Goal: Check status: Check status

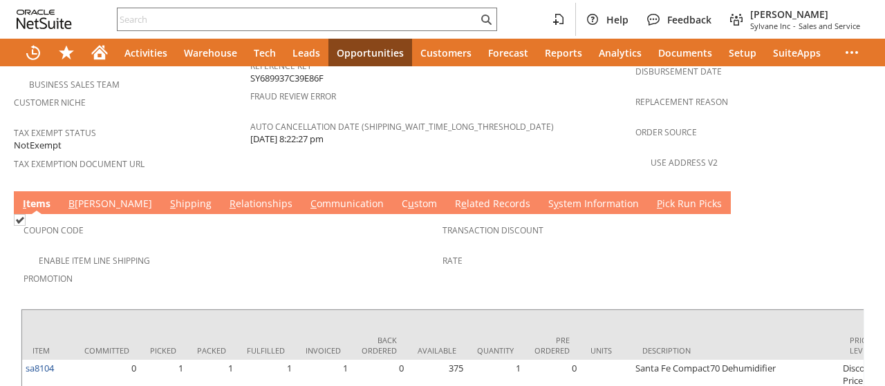
click at [307, 197] on link "C ommunication" at bounding box center [347, 204] width 80 height 15
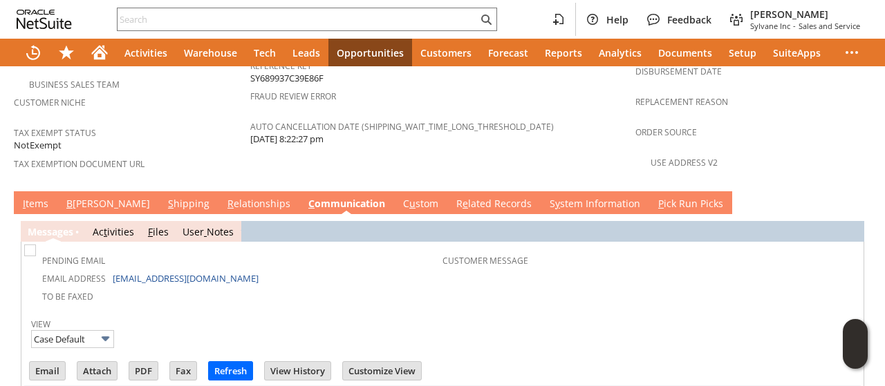
click at [305, 197] on link "C ommunication" at bounding box center [347, 204] width 84 height 15
click at [165, 197] on link "S hipping" at bounding box center [189, 204] width 48 height 15
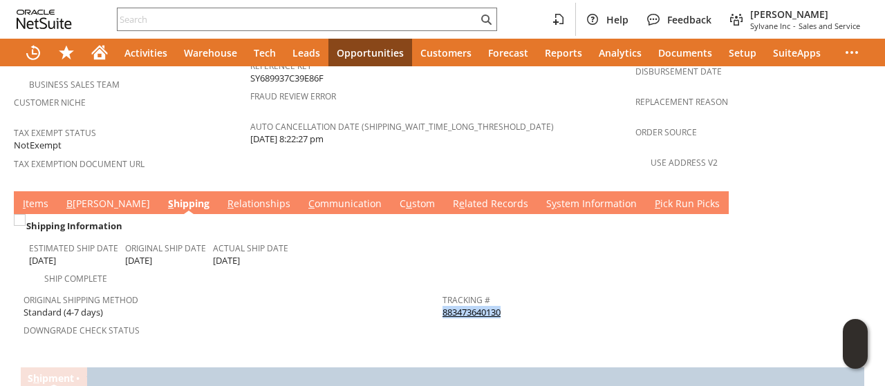
drag, startPoint x: 496, startPoint y: 250, endPoint x: 511, endPoint y: 263, distance: 19.6
click at [511, 290] on div "Tracking # 883473640130" at bounding box center [648, 304] width 412 height 29
copy div "883473640130"
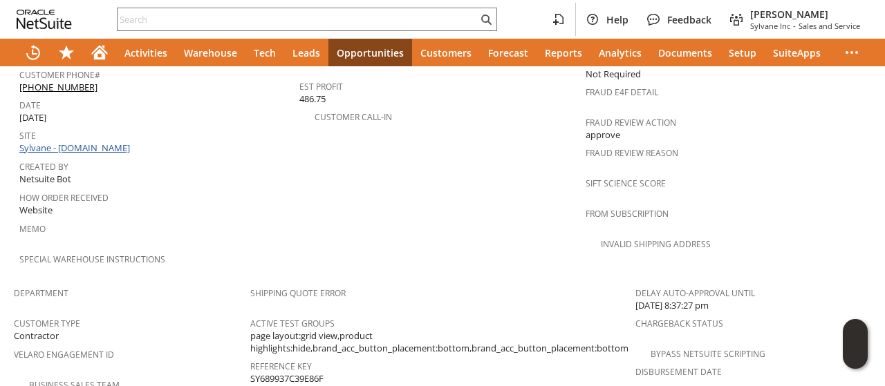
scroll to position [549, 0]
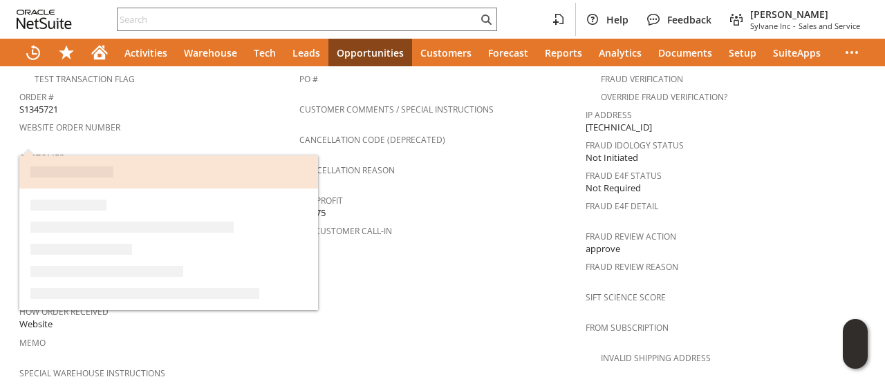
click at [112, 164] on link "CU1233322 [PERSON_NAME]" at bounding box center [79, 170] width 121 height 12
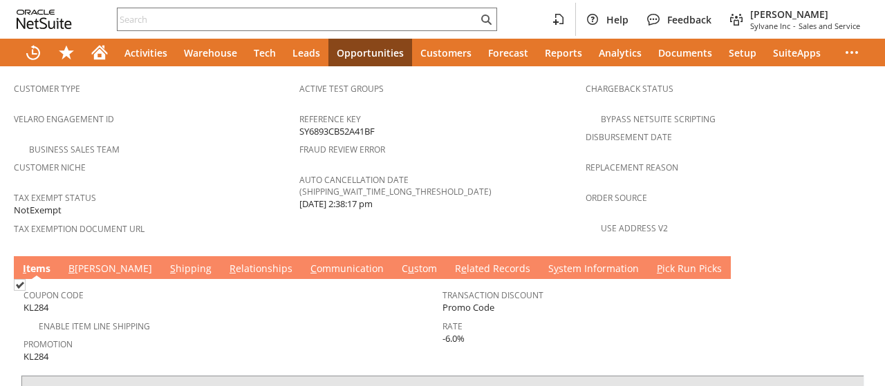
click at [167, 262] on link "S hipping" at bounding box center [191, 269] width 48 height 15
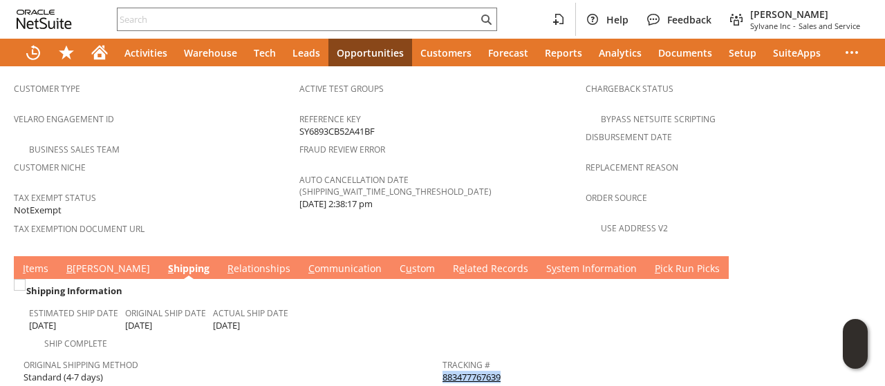
drag, startPoint x: 498, startPoint y: 314, endPoint x: 515, endPoint y: 327, distance: 21.3
click at [515, 355] on div "Tracking # 883477767639" at bounding box center [648, 369] width 412 height 29
copy div "883477767639"
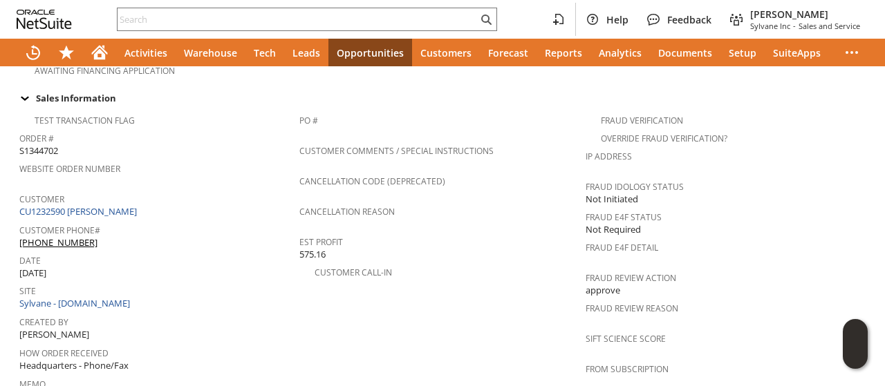
scroll to position [415, 0]
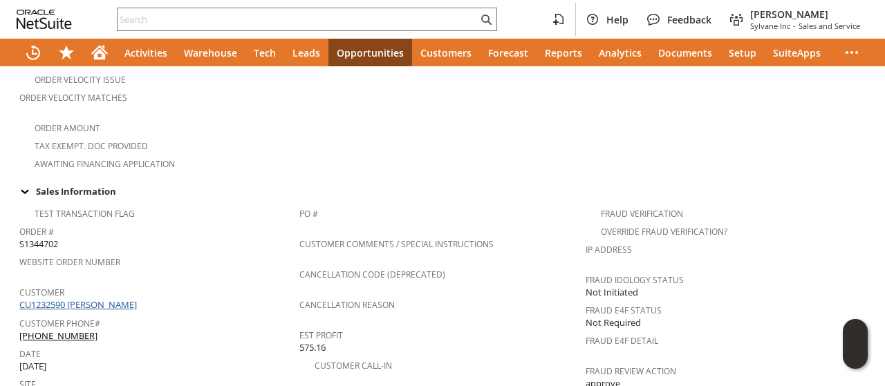
click at [104, 299] on link "CU1232590 Josh Bjerke" at bounding box center [79, 305] width 121 height 12
